Goal: Task Accomplishment & Management: Use online tool/utility

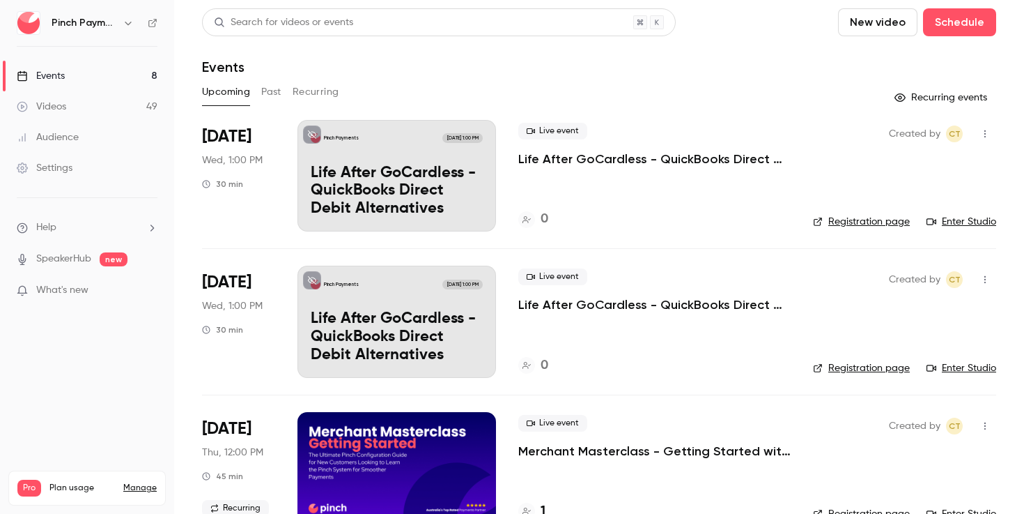
click at [990, 137] on icon "button" at bounding box center [985, 134] width 11 height 10
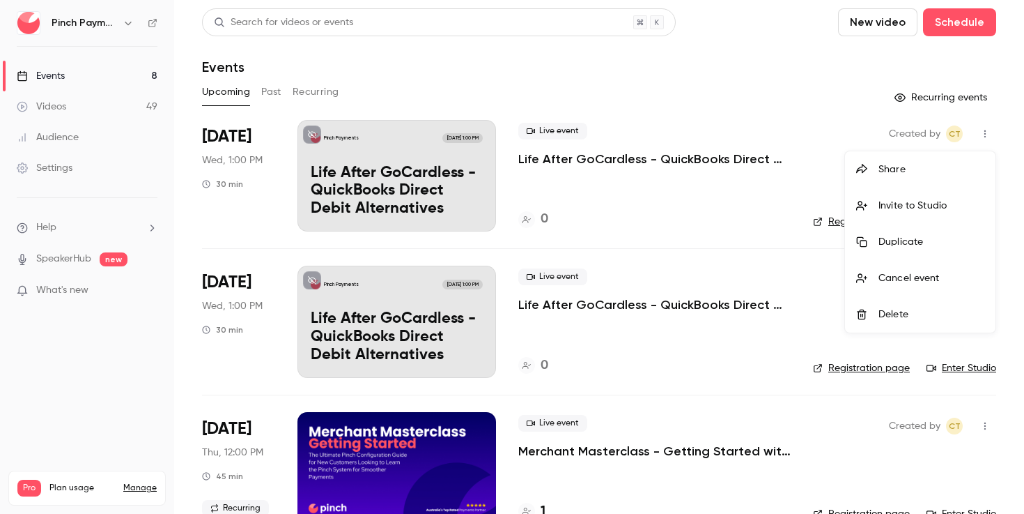
click at [905, 311] on div "Delete" at bounding box center [932, 314] width 106 height 14
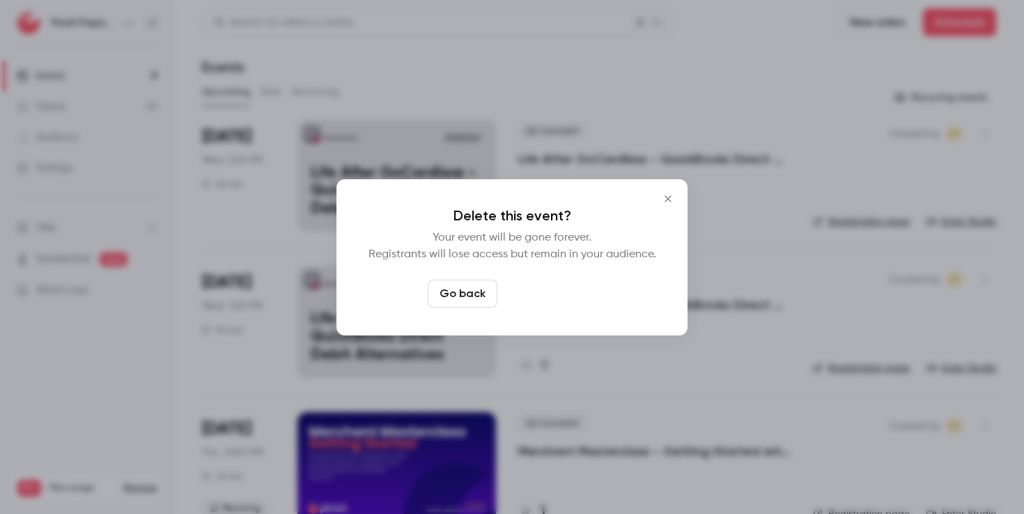
click at [548, 295] on button "Delete event" at bounding box center [549, 293] width 93 height 28
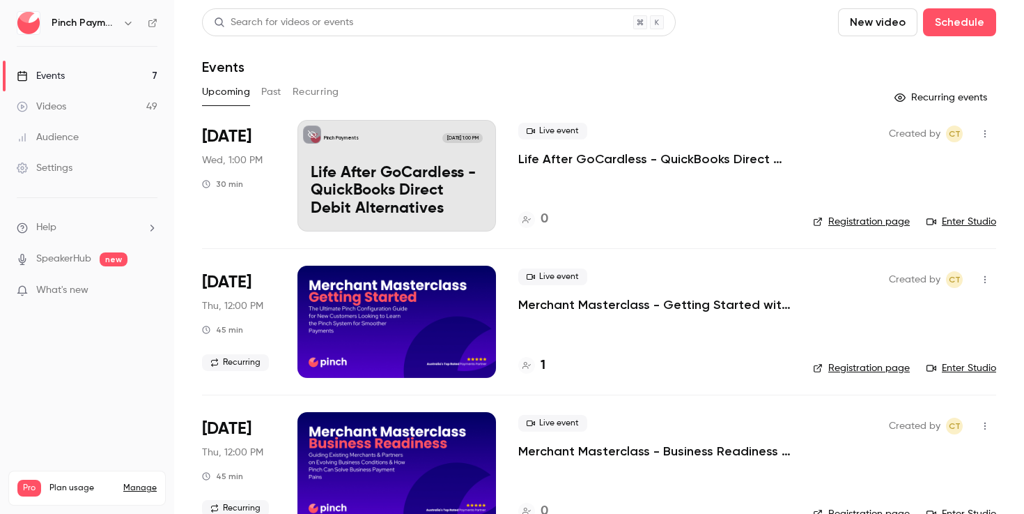
click at [891, 28] on button "New video" at bounding box center [877, 22] width 79 height 28
click at [893, 63] on div "Record" at bounding box center [929, 61] width 106 height 14
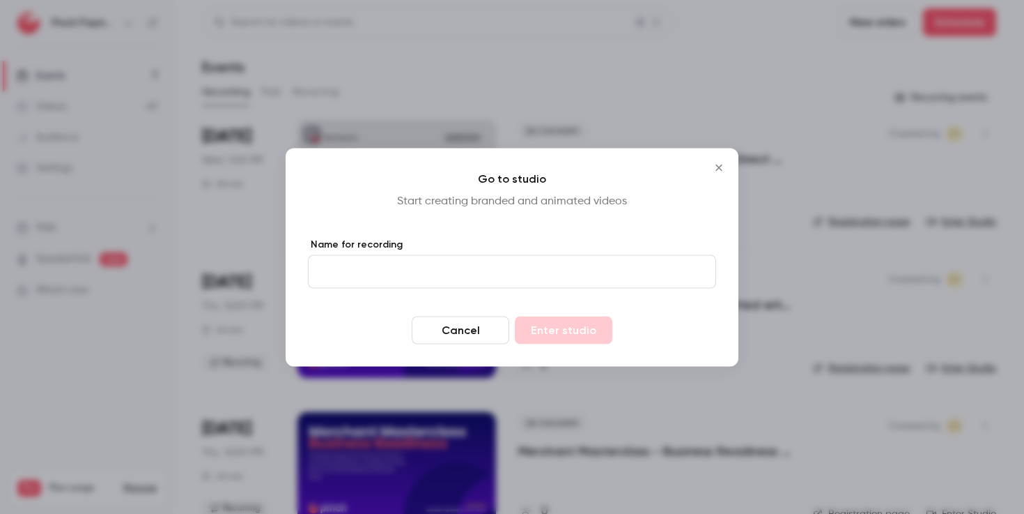
click at [424, 284] on input "Name for recording" at bounding box center [512, 270] width 408 height 33
type input "**********"
click at [567, 339] on button "Enter studio" at bounding box center [564, 330] width 98 height 28
